Goal: Task Accomplishment & Management: Manage account settings

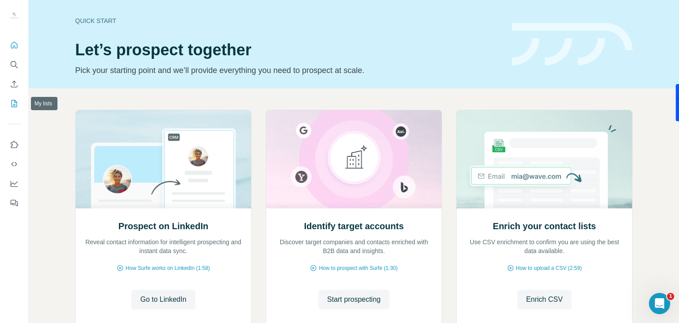
click at [18, 107] on icon "My lists" at bounding box center [14, 103] width 9 height 9
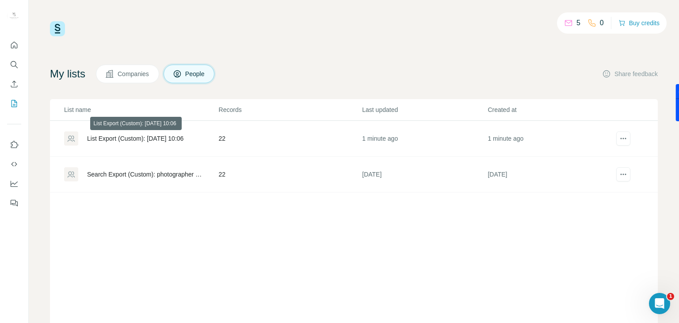
click at [182, 139] on div "List Export (Custom): [DATE] 10:06" at bounding box center [135, 138] width 96 height 9
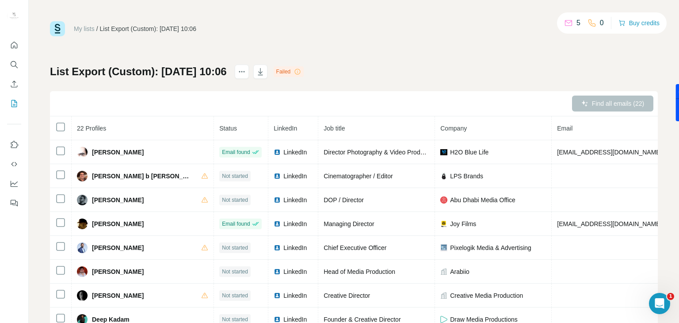
click at [301, 71] on icon at bounding box center [297, 71] width 7 height 7
click at [246, 69] on icon "actions" at bounding box center [241, 71] width 9 height 9
click at [198, 48] on div "My lists / List Export (Custom): [DATE] 10:06 5 0 Buy credits List Export (Cust…" at bounding box center [354, 185] width 608 height 329
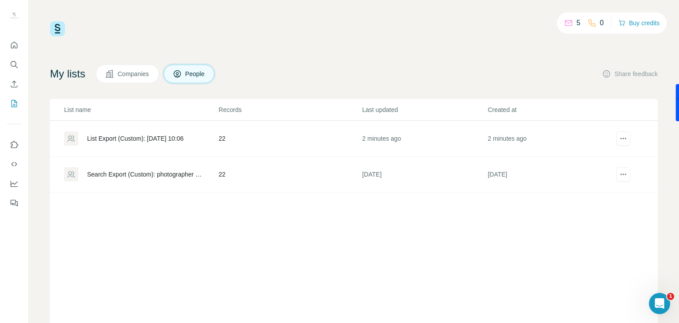
click at [380, 144] on td "2 minutes ago" at bounding box center [425, 139] width 126 height 36
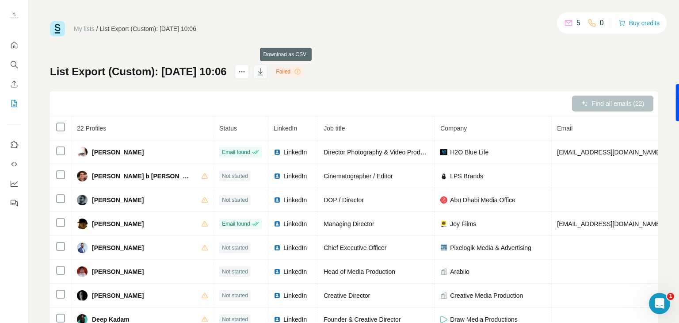
click at [268, 67] on button "button" at bounding box center [260, 72] width 14 height 14
